Goal: Task Accomplishment & Management: Manage account settings

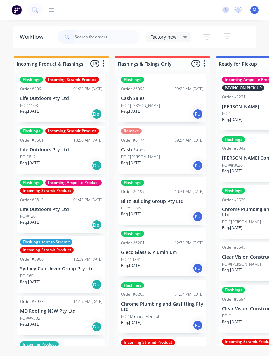
scroll to position [11, 0]
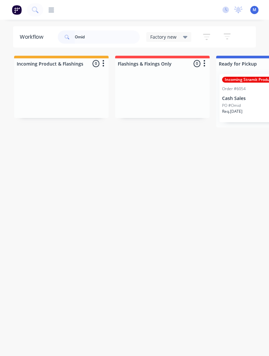
click at [243, 91] on div "Incoming Stramit Product Order #6054 07:40 AM [DATE] Cash Sales PO #Omid Req. […" at bounding box center [264, 98] width 88 height 48
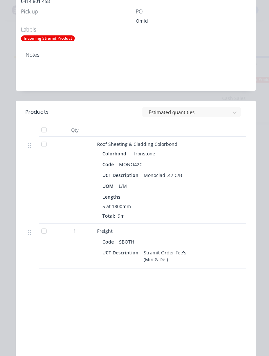
scroll to position [198, 0]
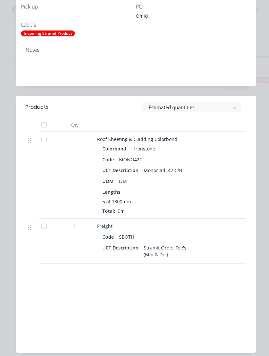
click at [44, 122] on div at bounding box center [43, 124] width 13 height 13
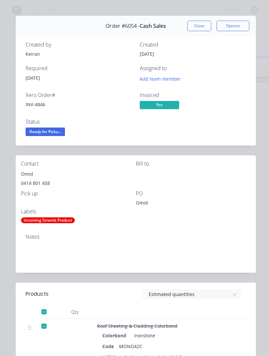
scroll to position [3, 0]
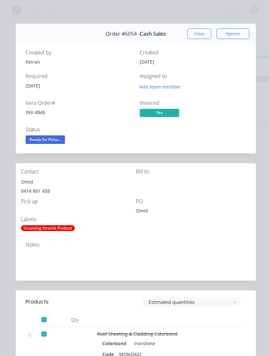
click at [38, 140] on span "Ready for Picku..." at bounding box center [45, 140] width 39 height 8
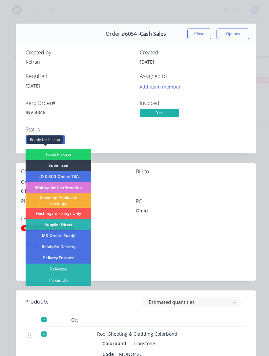
click at [45, 284] on div "Picked Up" at bounding box center [59, 280] width 66 height 11
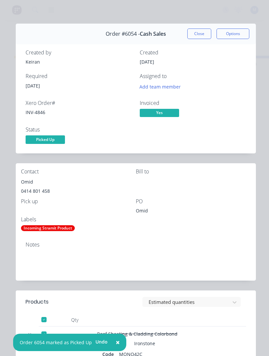
click at [201, 35] on button "Close" at bounding box center [199, 34] width 24 height 11
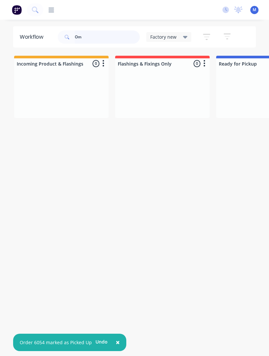
type input "O"
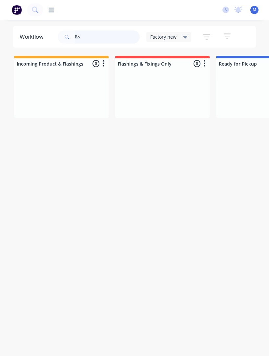
type input "B"
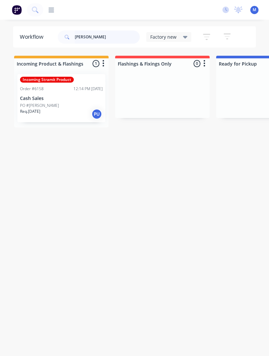
type input "[PERSON_NAME]"
click at [43, 96] on p "Cash Sales" at bounding box center [61, 99] width 83 height 6
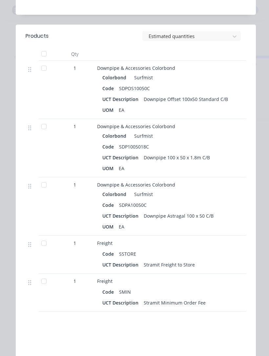
scroll to position [269, 0]
click at [44, 70] on div at bounding box center [43, 67] width 13 height 13
click at [39, 182] on div at bounding box center [43, 184] width 13 height 13
click at [40, 242] on div at bounding box center [43, 243] width 13 height 13
click at [48, 285] on div at bounding box center [43, 281] width 13 height 13
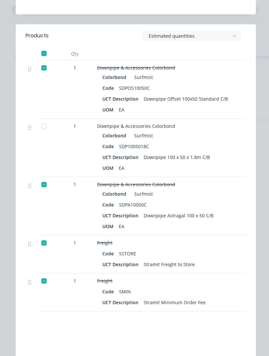
click at [44, 131] on div at bounding box center [43, 126] width 13 height 13
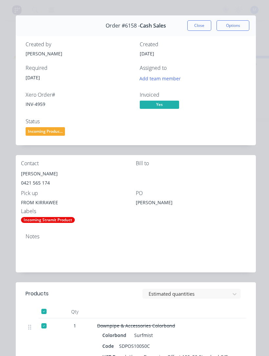
scroll to position [0, 0]
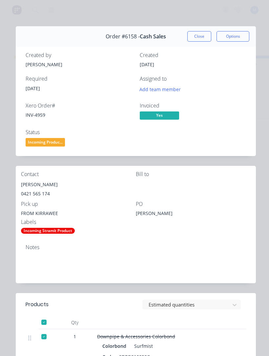
click at [35, 141] on span "Incoming Produc..." at bounding box center [45, 142] width 39 height 8
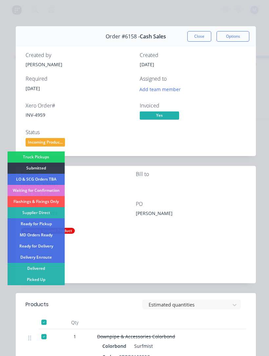
click at [28, 276] on div "Picked Up" at bounding box center [36, 279] width 57 height 11
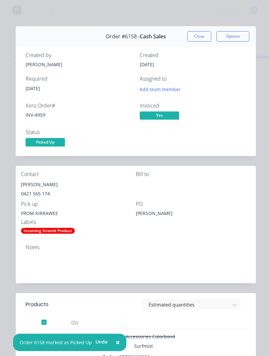
click at [200, 40] on button "Close" at bounding box center [199, 36] width 24 height 11
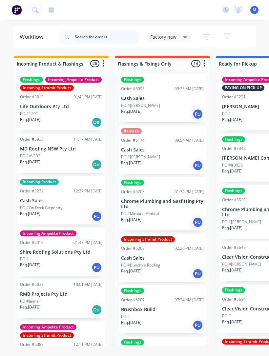
click at [113, 40] on input "text" at bounding box center [107, 37] width 65 height 13
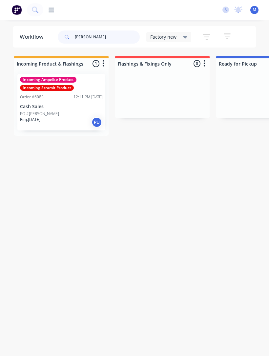
type input "George"
click at [59, 113] on div "PO #[PERSON_NAME]" at bounding box center [61, 114] width 83 height 6
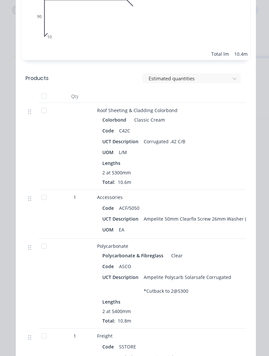
scroll to position [362, 0]
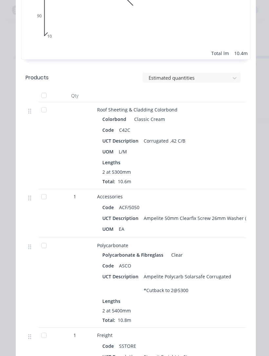
click at [44, 111] on div at bounding box center [43, 109] width 13 height 13
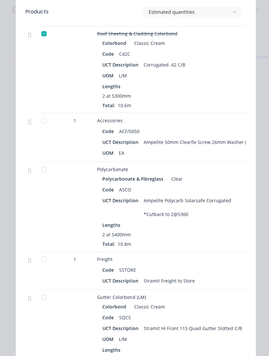
scroll to position [438, 0]
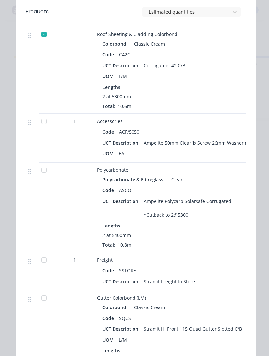
click at [42, 173] on div at bounding box center [43, 170] width 13 height 13
click at [40, 120] on div at bounding box center [43, 121] width 13 height 13
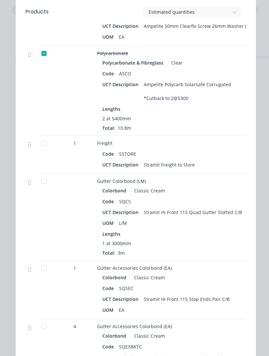
scroll to position [554, 0]
click at [47, 142] on div at bounding box center [43, 143] width 13 height 13
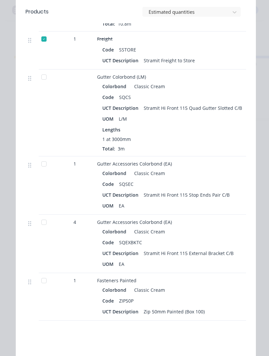
scroll to position [659, 0]
click at [45, 279] on div at bounding box center [43, 280] width 13 height 13
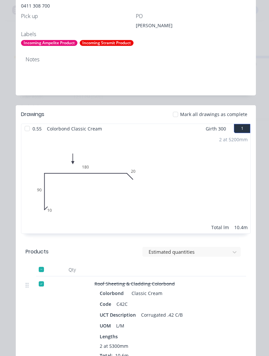
scroll to position [188, 0]
click at [28, 128] on div at bounding box center [27, 128] width 13 height 13
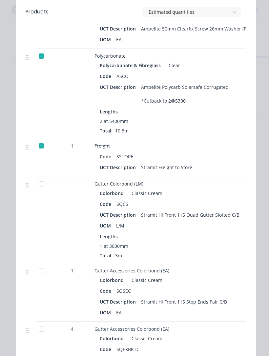
scroll to position [573, 0]
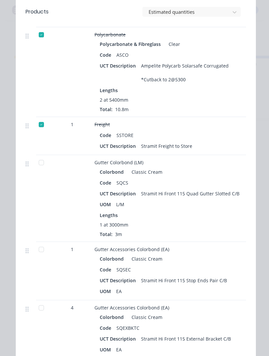
click at [41, 161] on div at bounding box center [41, 162] width 13 height 13
click at [39, 251] on div at bounding box center [41, 249] width 13 height 13
click at [44, 313] on div at bounding box center [41, 308] width 13 height 13
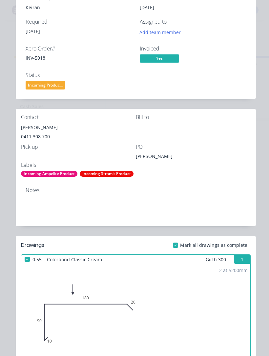
scroll to position [56, 0]
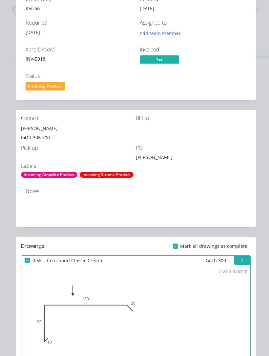
click at [33, 85] on span "Incoming Produc..." at bounding box center [45, 86] width 39 height 8
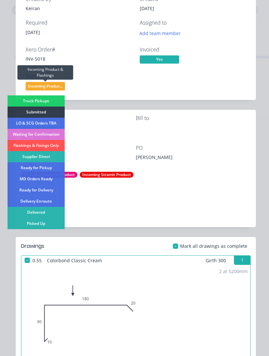
click at [28, 224] on div "Picked Up" at bounding box center [36, 223] width 57 height 11
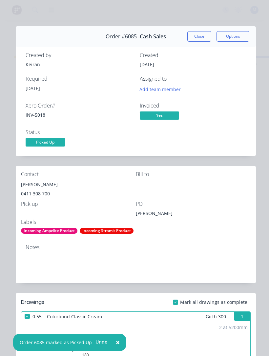
scroll to position [0, 0]
click at [202, 33] on button "Close" at bounding box center [199, 36] width 24 height 11
